Goal: Find specific page/section: Find specific page/section

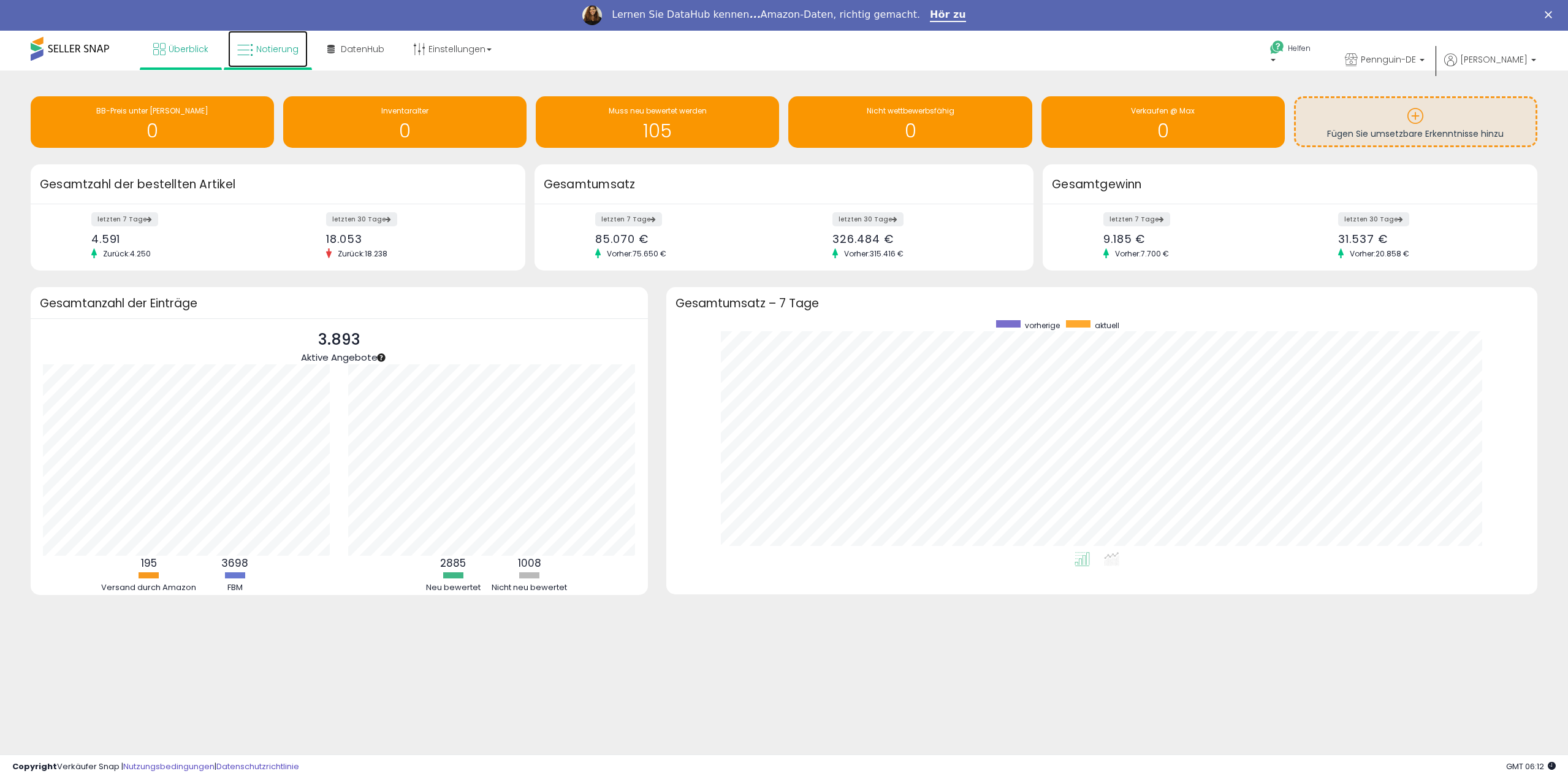
click at [262, 46] on font "Notierung" at bounding box center [278, 49] width 43 height 12
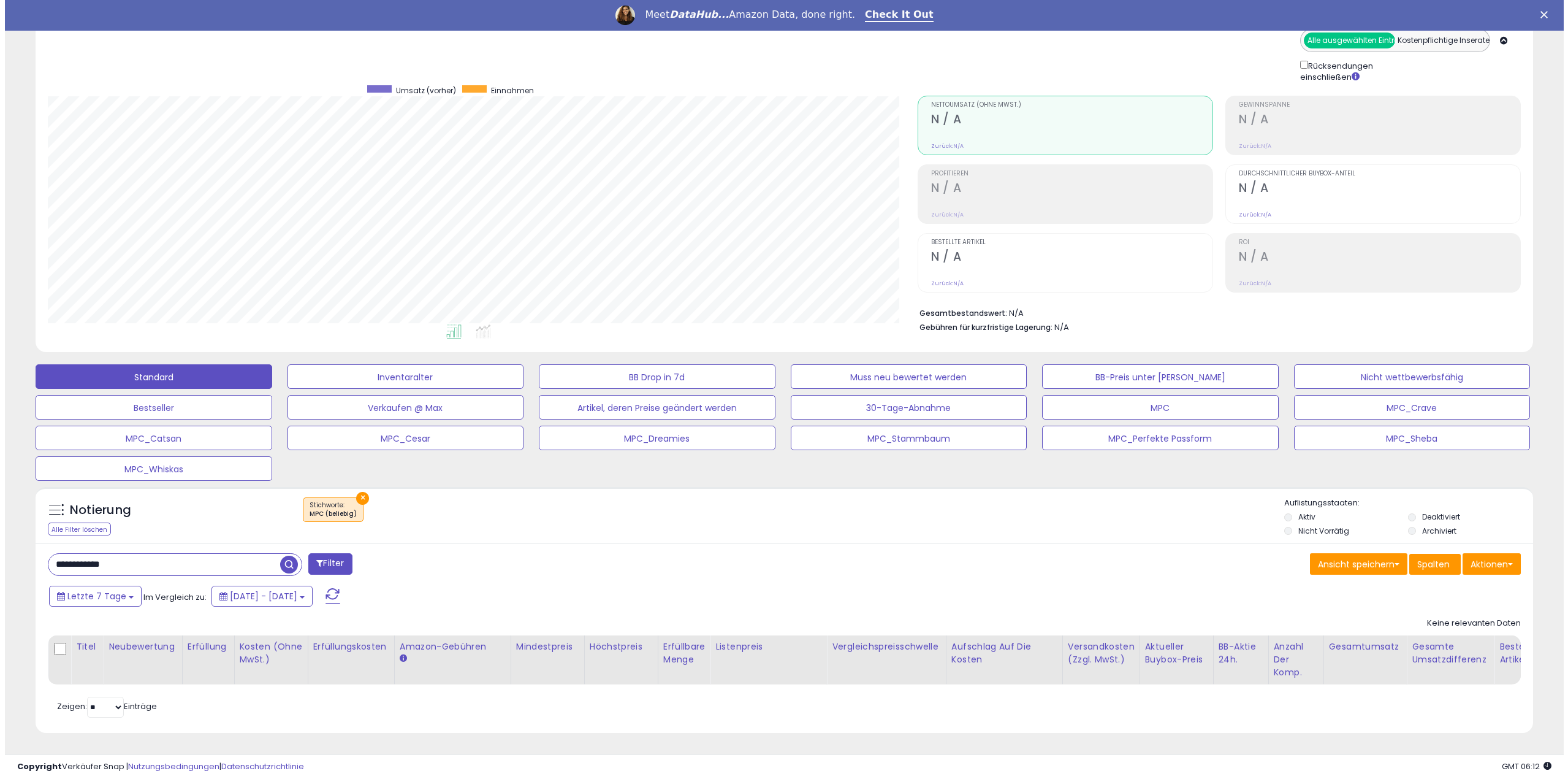
scroll to position [91, 0]
click at [359, 490] on font "×" at bounding box center [358, 497] width 6 height 14
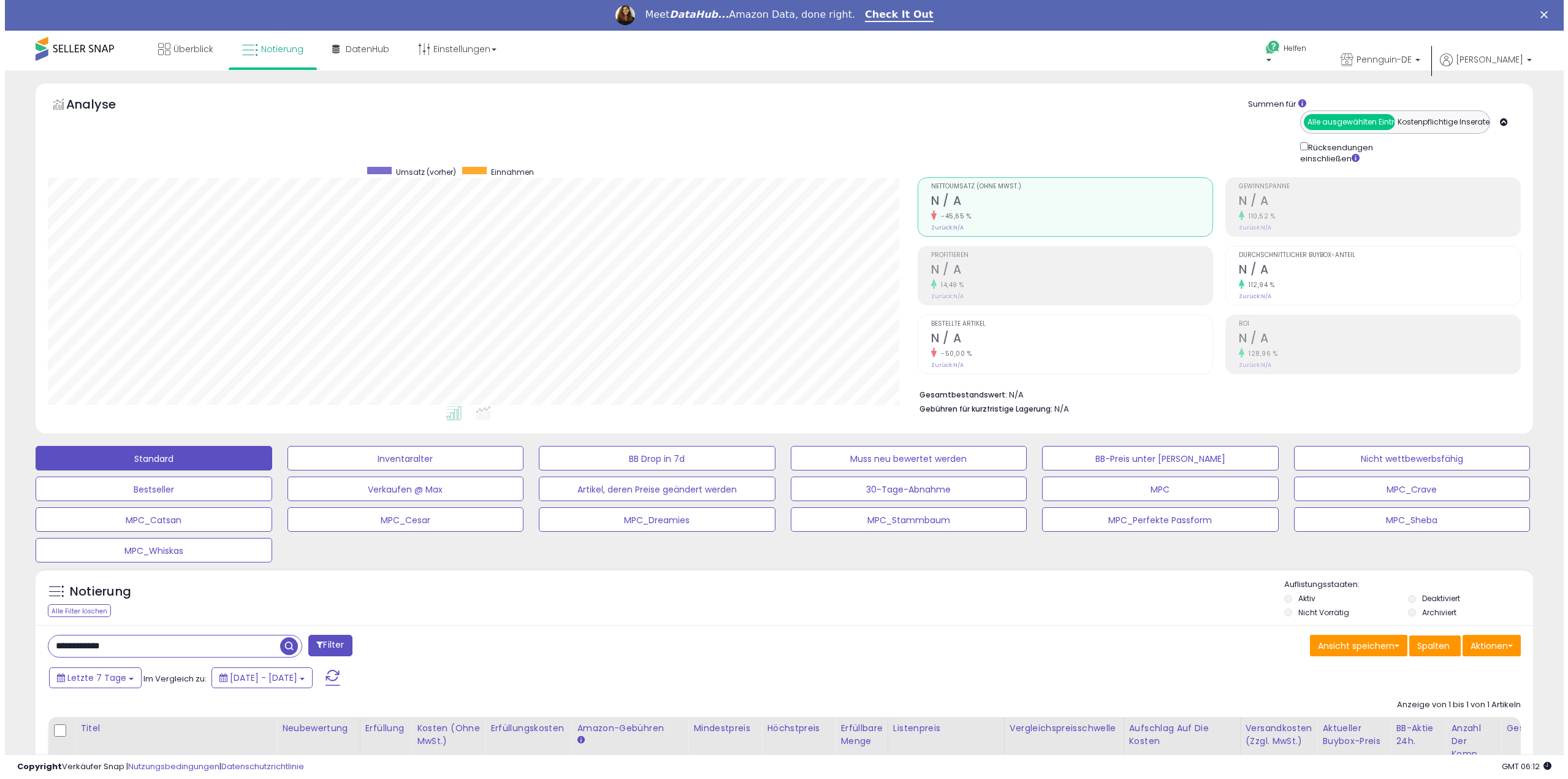
scroll to position [251, 870]
drag, startPoint x: 159, startPoint y: 641, endPoint x: -133, endPoint y: 628, distance: 292.3
click at [0, 628] on html "Anmeldung nicht möglich Listendaten werden abgerufen. hat die Nutzungsbedingung…" at bounding box center [779, 389] width 1559 height 779
paste input "text"
type input "**********"
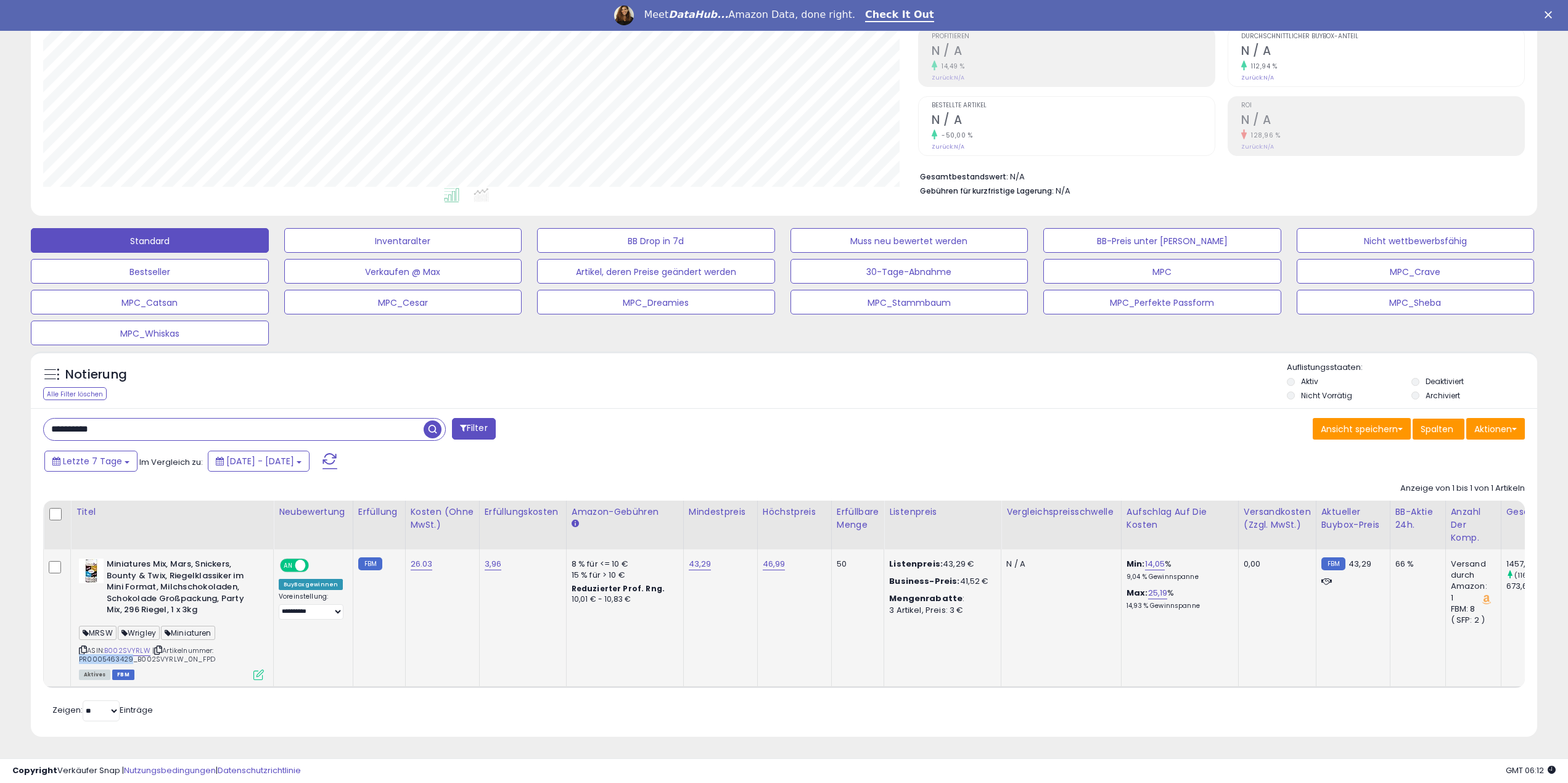
drag, startPoint x: 128, startPoint y: 651, endPoint x: 80, endPoint y: 650, distance: 48.0
click at [80, 650] on font "Artikelnummer: PR0005463429_B002SVYRLW_0N_FPD" at bounding box center [147, 654] width 136 height 19
copy font "PR0005463429"
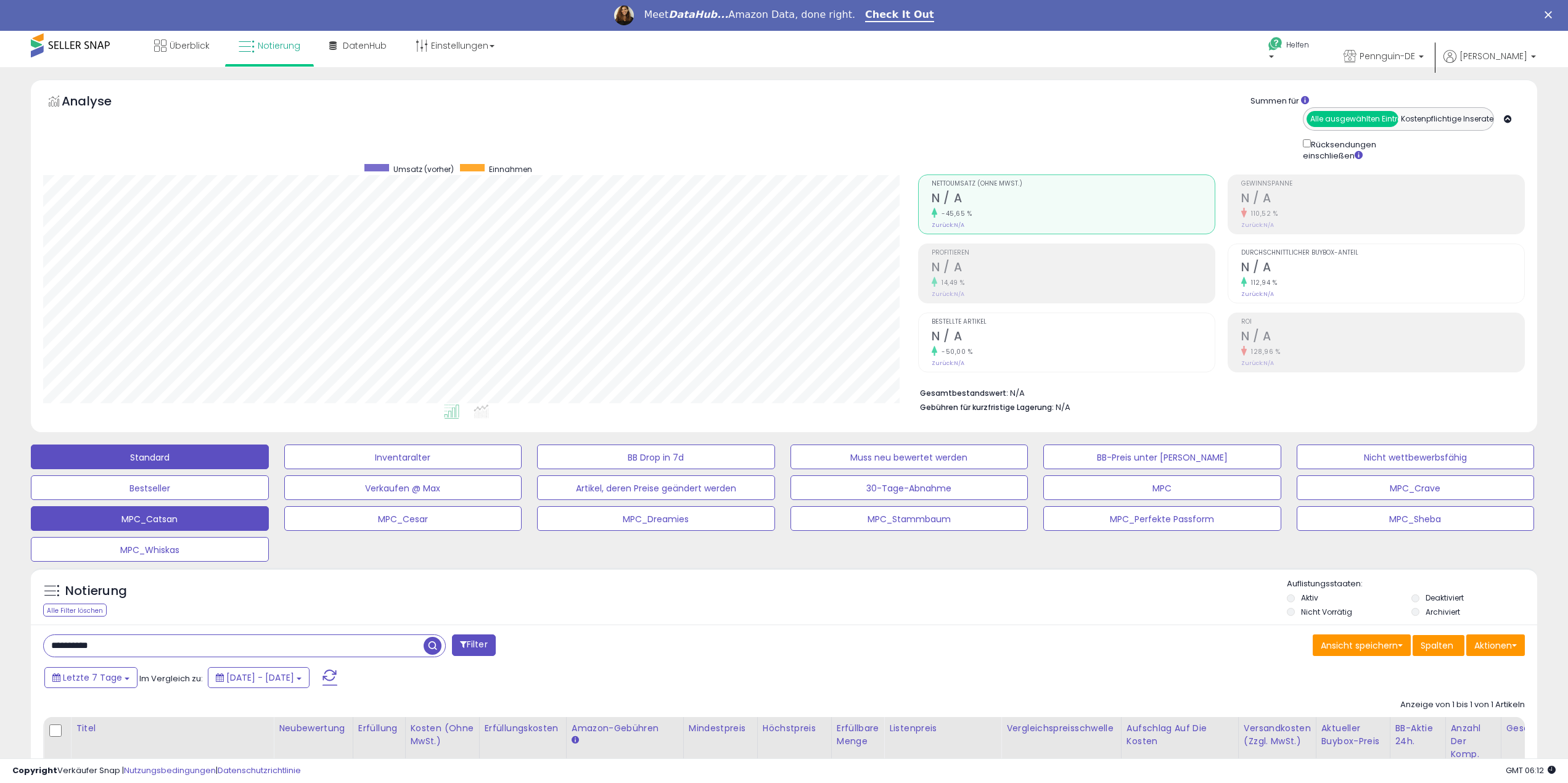
scroll to position [0, 0]
